Goal: Task Accomplishment & Management: Complete application form

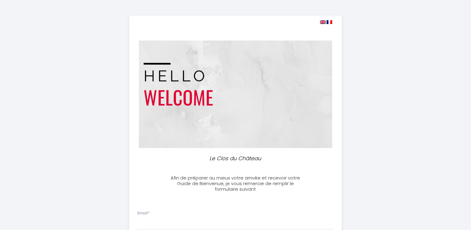
select select
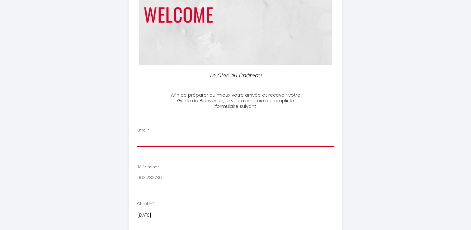
click at [158, 139] on input "Email *" at bounding box center [235, 140] width 196 height 11
type input "[EMAIL_ADDRESS][PERSON_NAME][DOMAIN_NAME]"
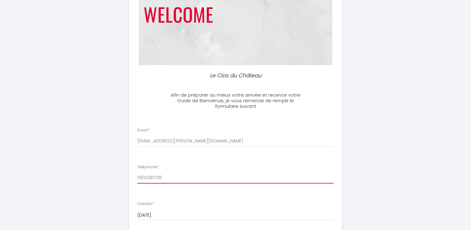
click at [169, 176] on input "0631283736" at bounding box center [235, 177] width 196 height 11
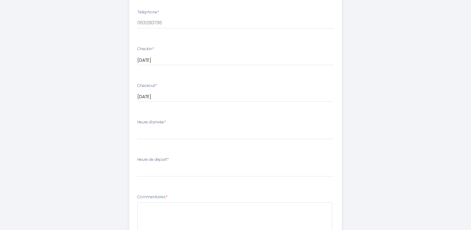
scroll to position [238, 0]
drag, startPoint x: 375, startPoint y: 139, endPoint x: 145, endPoint y: 134, distance: 230.4
click at [145, 134] on select "16:00 16:30 17:00 17:30 18:00 18:30 19:00 19:30 20:00 20:30 21:00 21:30 22:00 2…" at bounding box center [235, 132] width 196 height 12
click at [361, 140] on div "Le Clos du Château Afin de préparer au mieux votre arrivée et recevoir votre Gu…" at bounding box center [235, 58] width 319 height 593
click at [178, 134] on select "16:00 16:30 17:00 17:30 18:00 18:30 19:00 19:30 20:00 20:30 21:00 21:30 22:00 2…" at bounding box center [235, 132] width 196 height 12
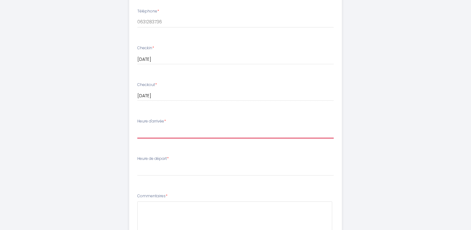
select select "16:00"
click at [137, 126] on select "16:00 16:30 17:00 17:30 18:00 18:30 19:00 19:30 20:00 20:30 21:00 21:30 22:00 2…" at bounding box center [235, 132] width 196 height 12
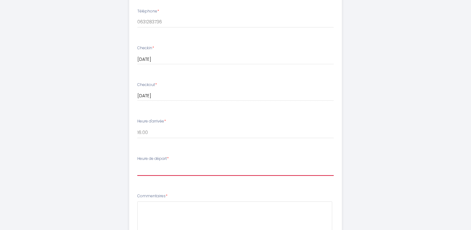
click at [154, 168] on select "00:00 00:30 01:00 01:30 02:00 02:30 03:00 03:30 04:00 04:30 05:00 05:30 06:00 0…" at bounding box center [235, 170] width 196 height 12
select select "11:00"
click at [137, 164] on select "00:00 00:30 01:00 01:30 02:00 02:30 03:00 03:30 04:00 04:30 05:00 05:30 06:00 0…" at bounding box center [235, 170] width 196 height 12
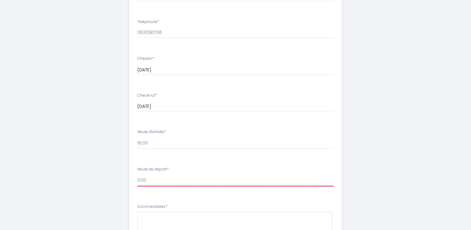
scroll to position [83, 0]
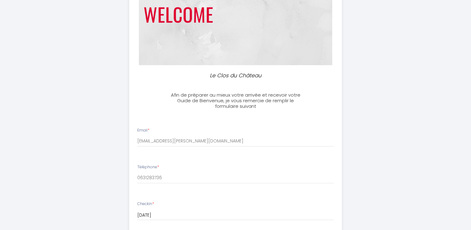
click at [392, 207] on div "Le Clos du Château Afin de préparer au mieux votre arrivée et recevoir votre Gu…" at bounding box center [235, 213] width 319 height 593
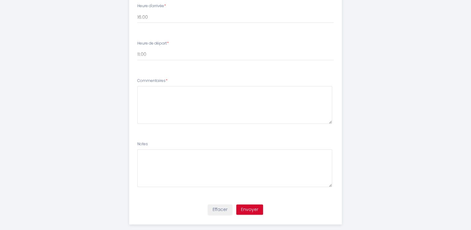
scroll to position [363, 0]
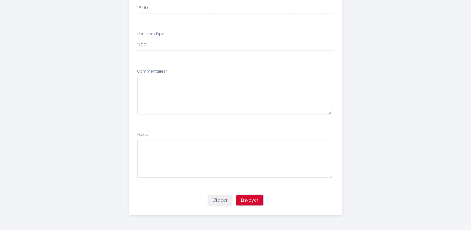
click at [245, 199] on button "Envoyer" at bounding box center [249, 200] width 27 height 11
click at [246, 125] on ul "Email * [EMAIL_ADDRESS][PERSON_NAME][DOMAIN_NAME] Téléphone * 0631283736 Checki…" at bounding box center [235, 15] width 220 height 351
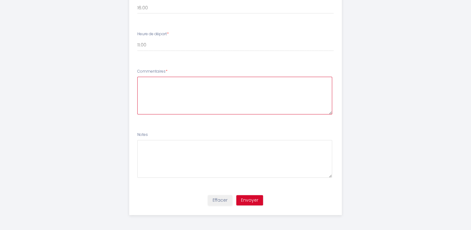
click at [154, 83] on textarea at bounding box center [234, 96] width 195 height 38
type textarea "r"
type textarea "Renseignements sur le gîte bien notés"
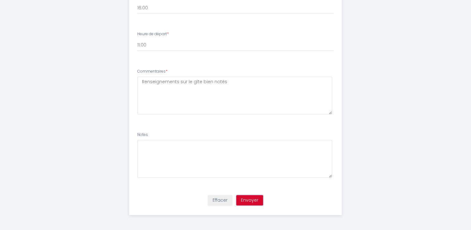
click at [249, 199] on button "Envoyer" at bounding box center [249, 200] width 27 height 11
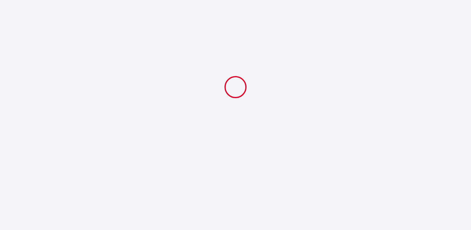
scroll to position [0, 0]
select select "11:00"
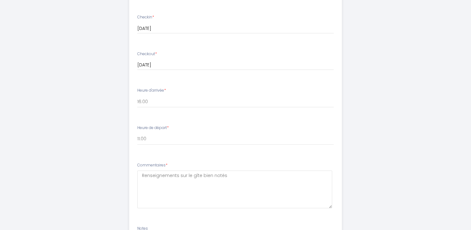
scroll to position [280, 0]
